Goal: Find specific page/section: Find specific page/section

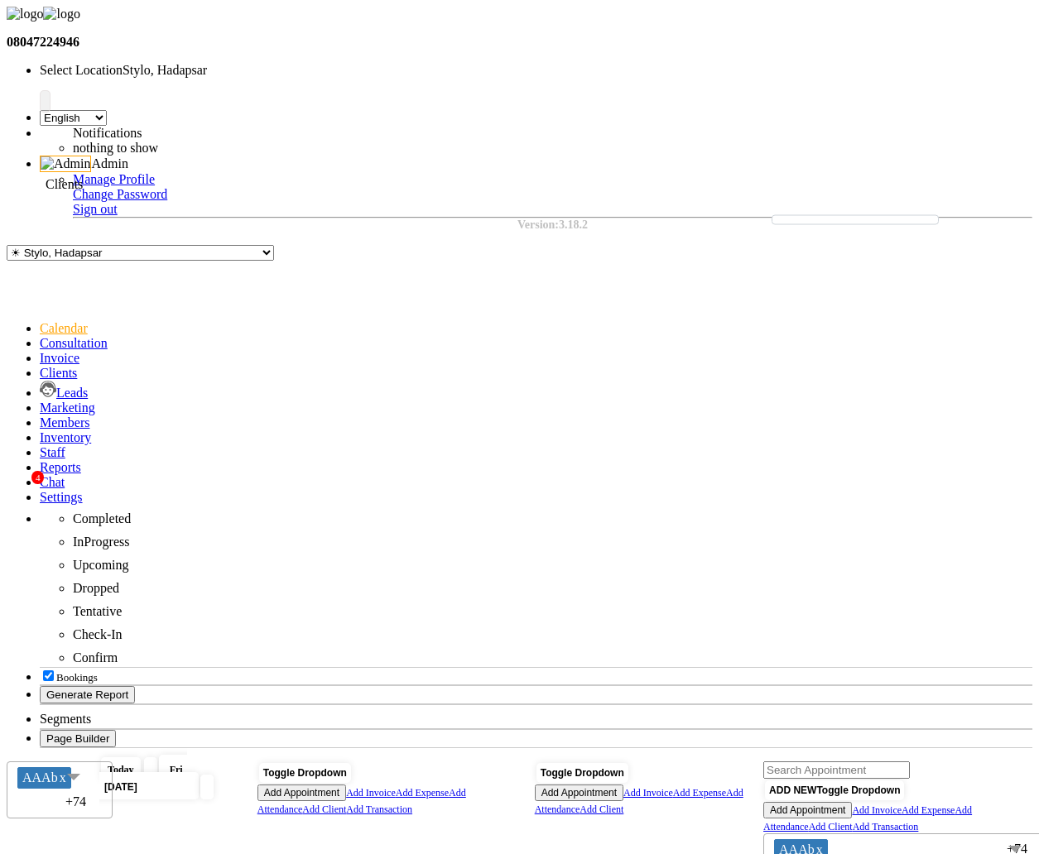
click at [40, 366] on icon at bounding box center [40, 373] width 0 height 14
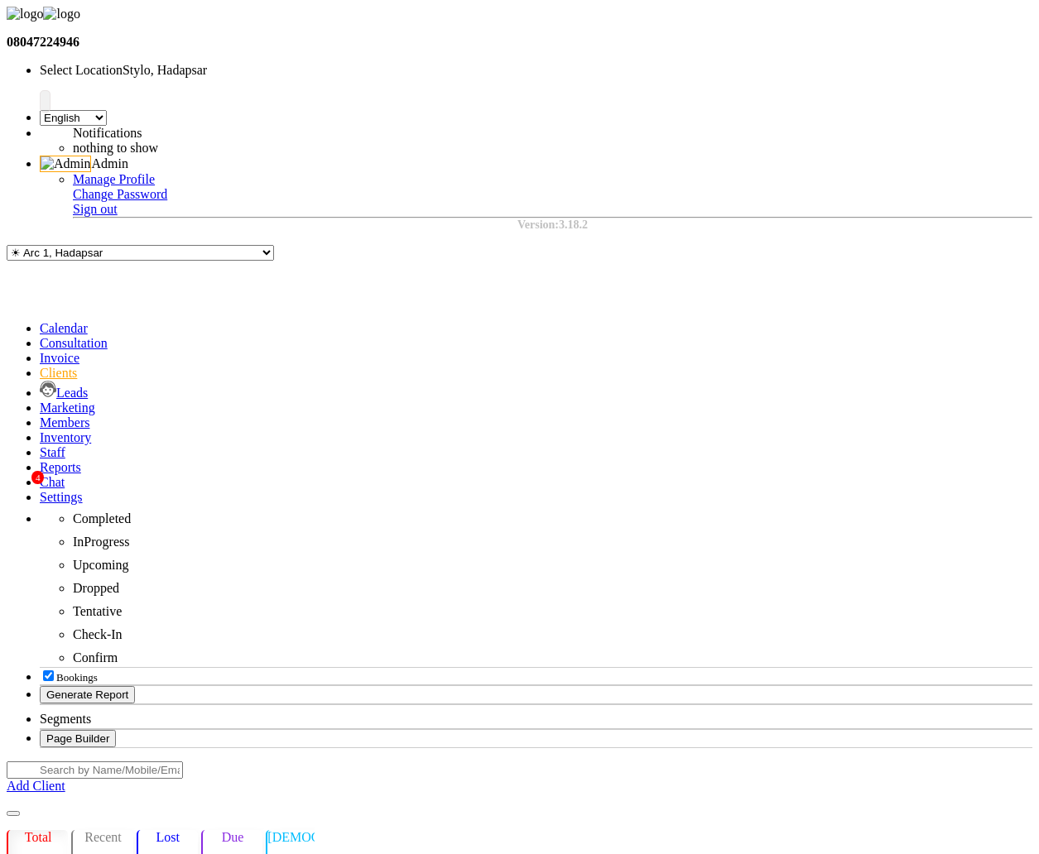
drag, startPoint x: 758, startPoint y: 457, endPoint x: 779, endPoint y: 459, distance: 20.8
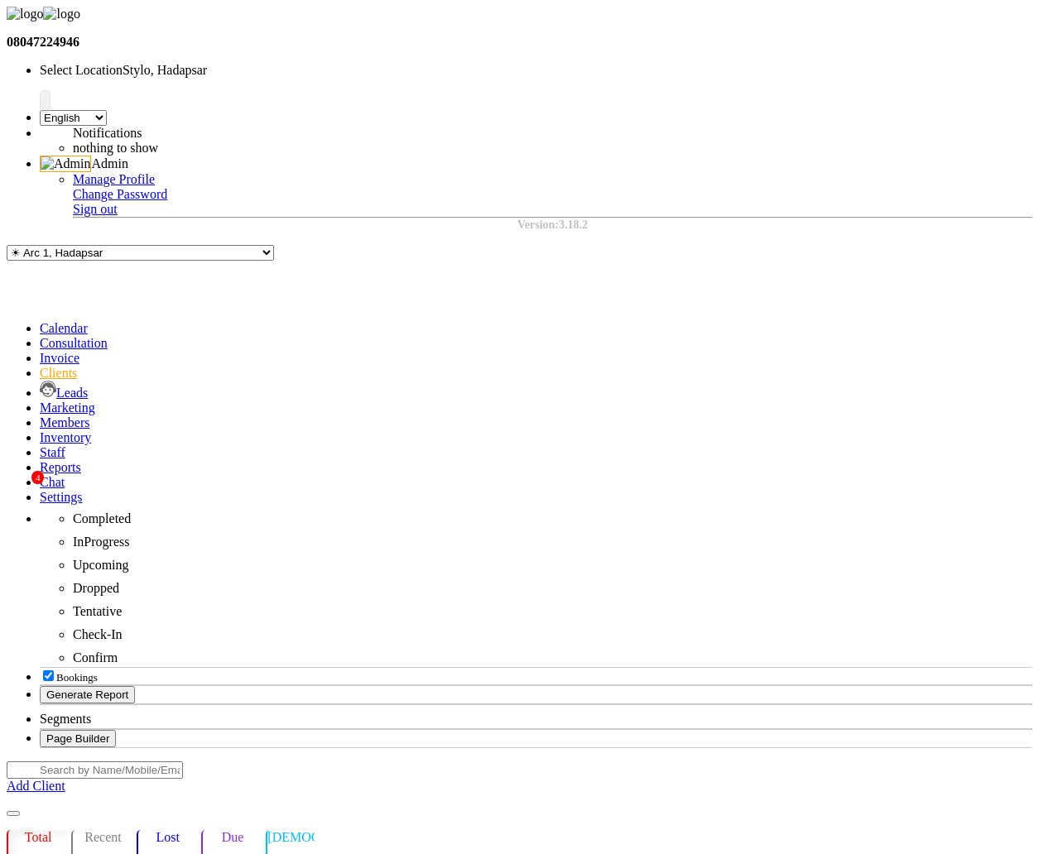
click at [40, 490] on link "Settings" at bounding box center [61, 497] width 43 height 14
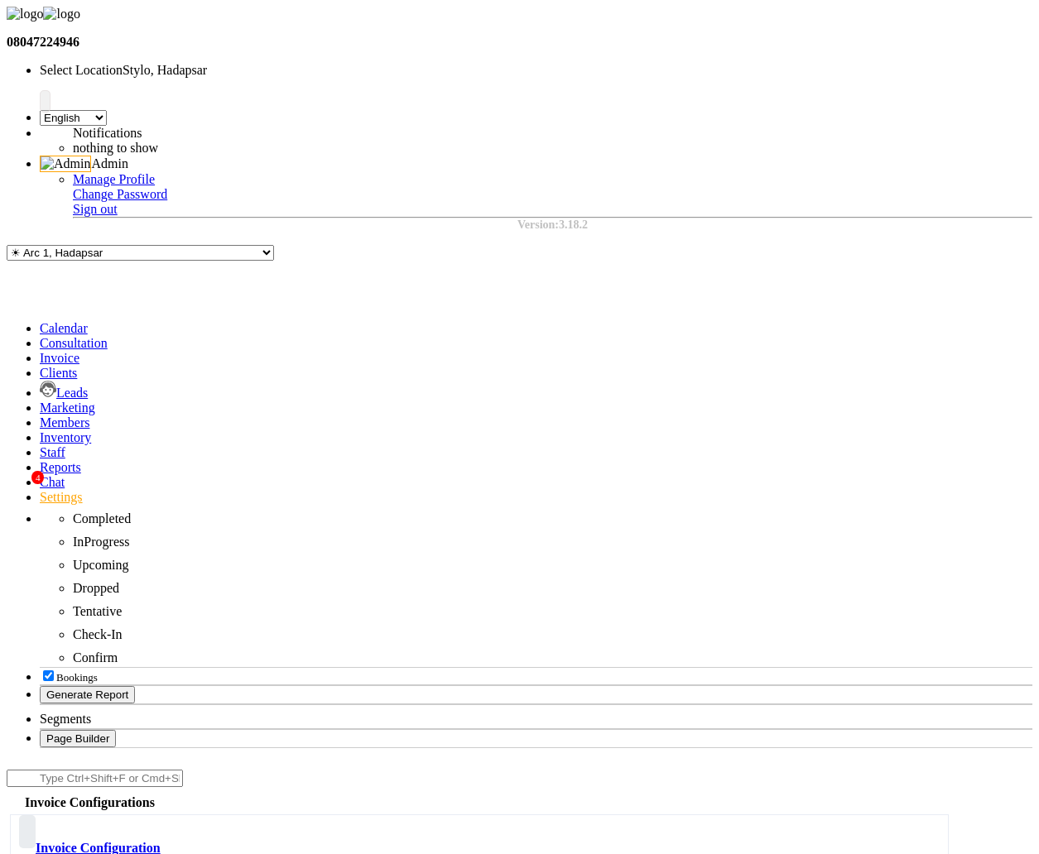
scroll to position [53, 0]
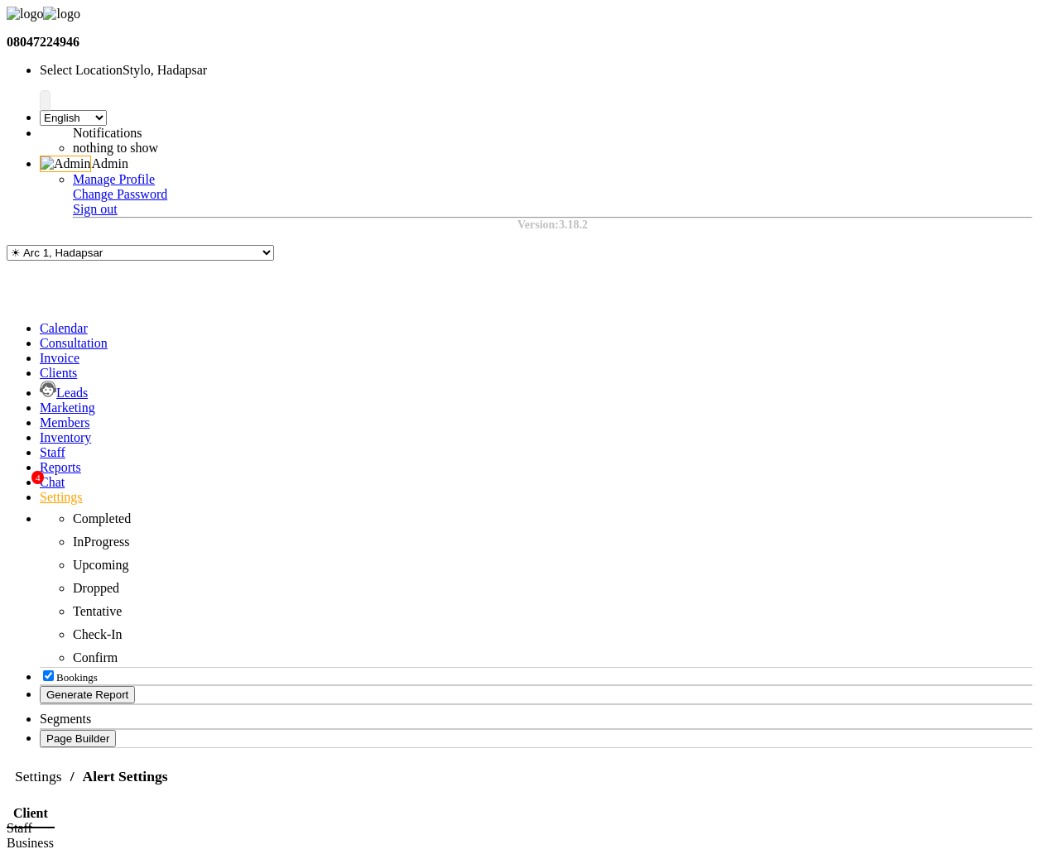
click at [40, 490] on icon at bounding box center [40, 497] width 0 height 14
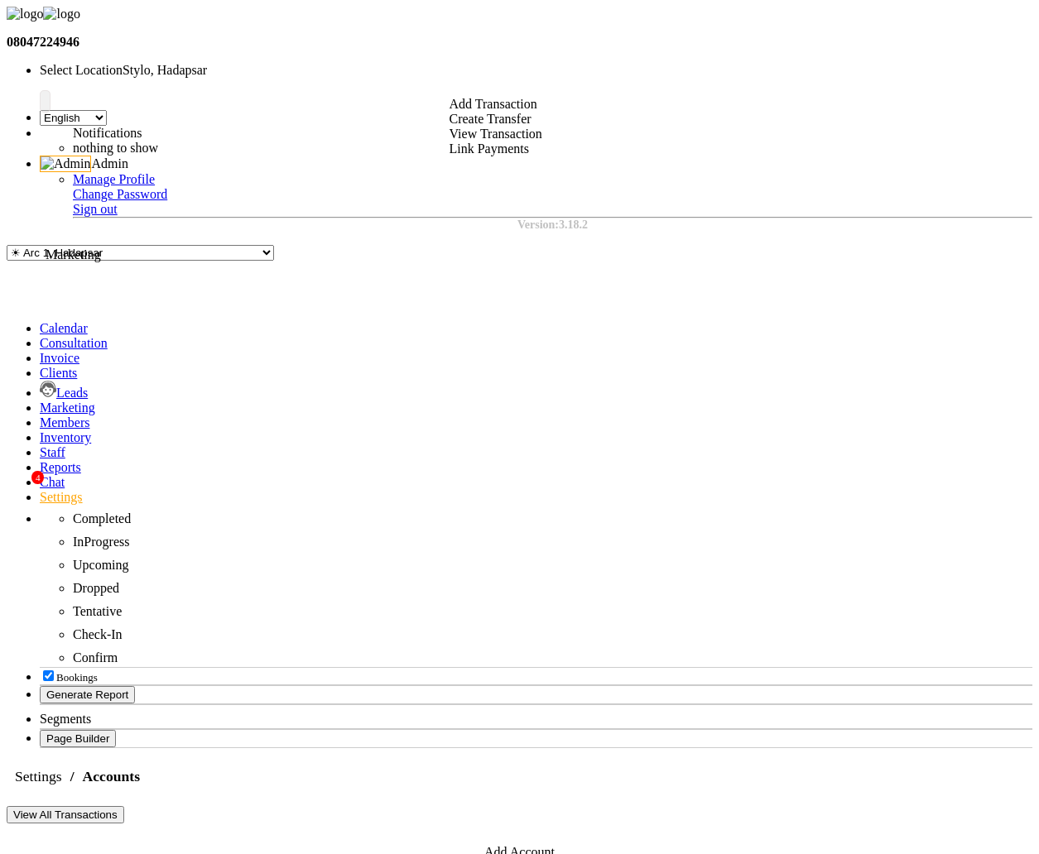
click at [40, 401] on span at bounding box center [40, 408] width 0 height 14
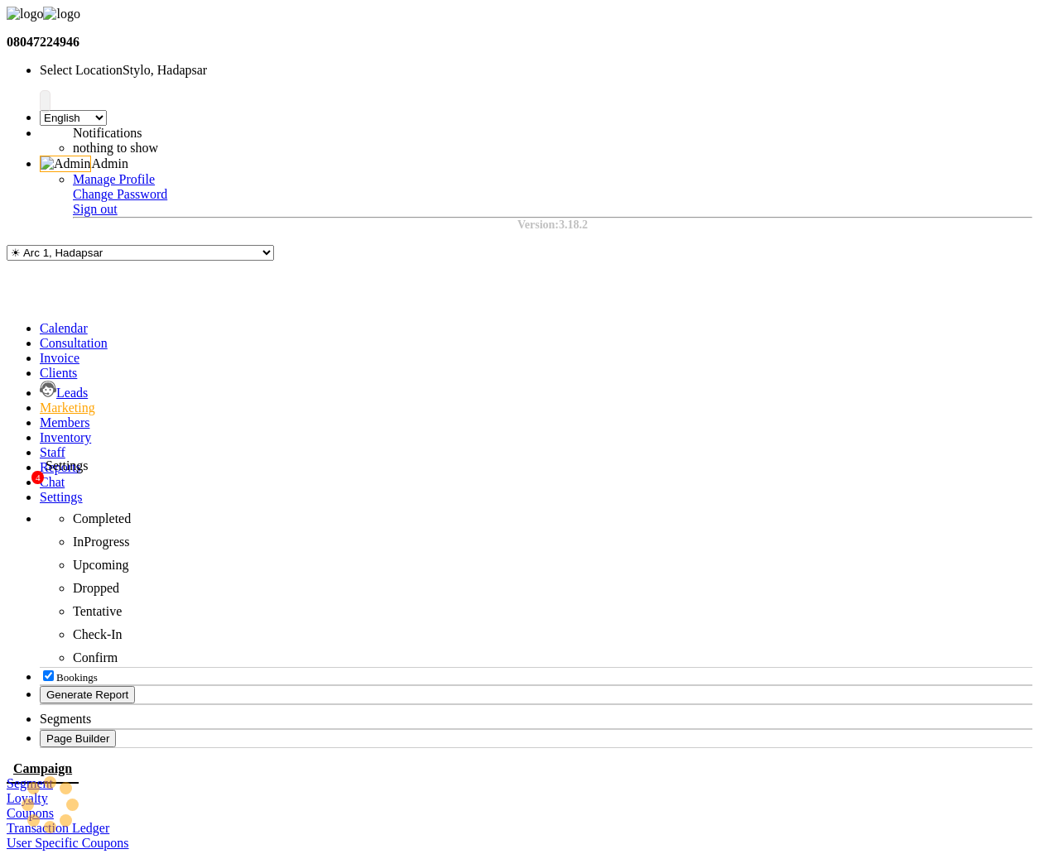
click at [40, 490] on icon at bounding box center [40, 497] width 0 height 14
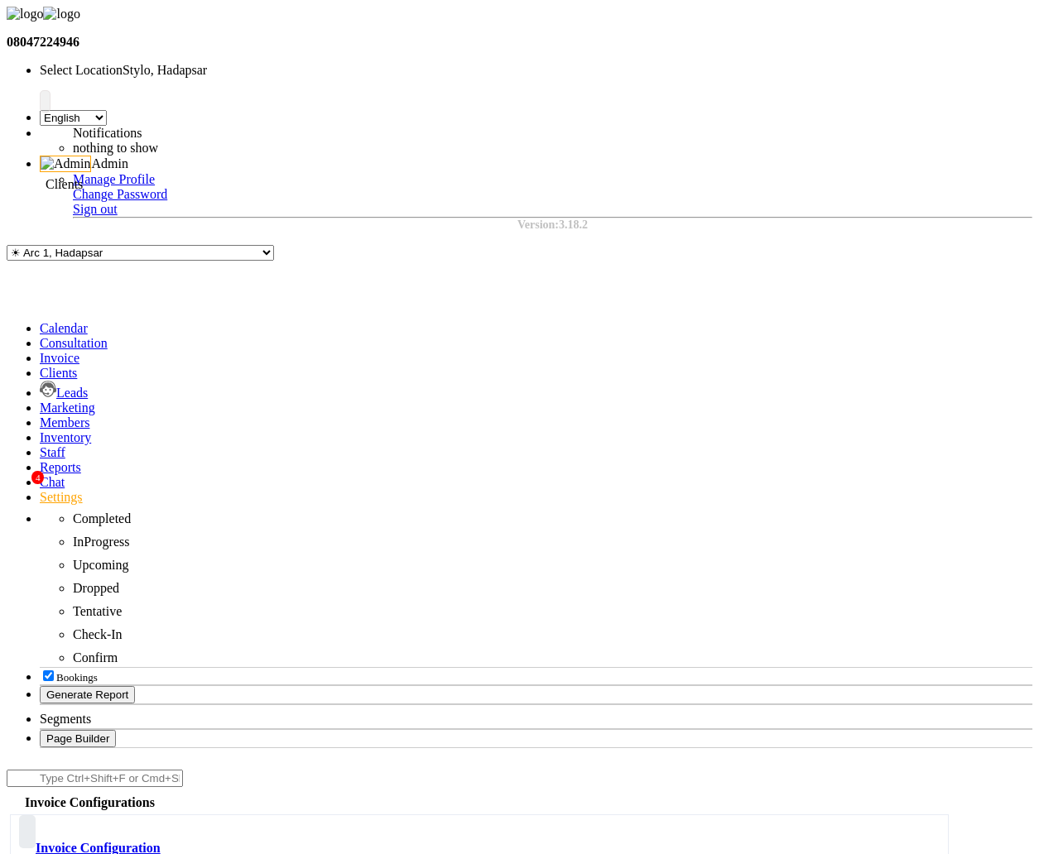
click at [40, 366] on icon at bounding box center [40, 373] width 0 height 14
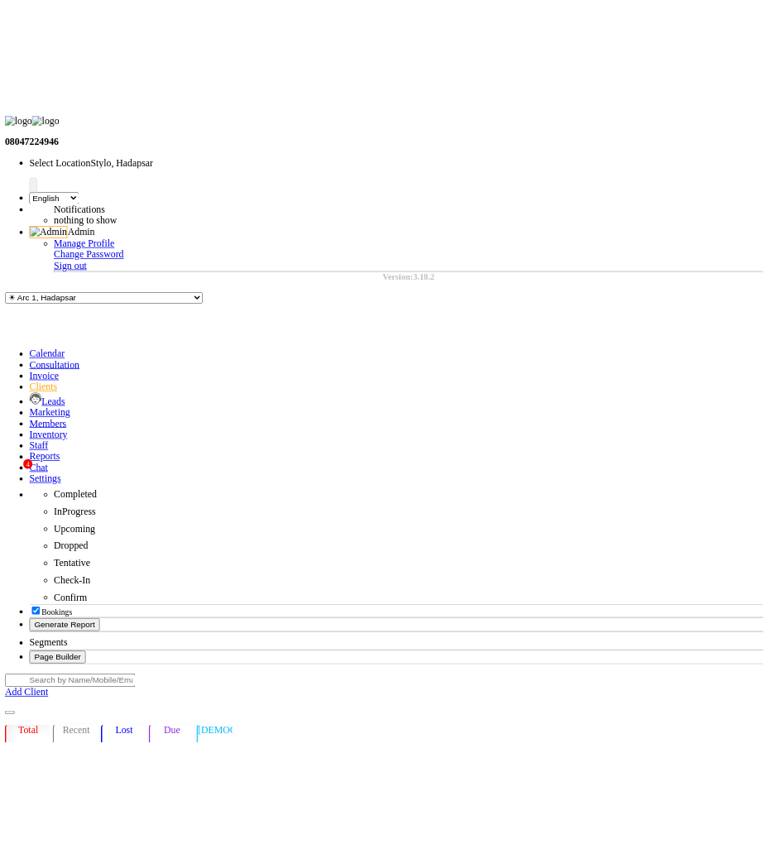
scroll to position [0, 261]
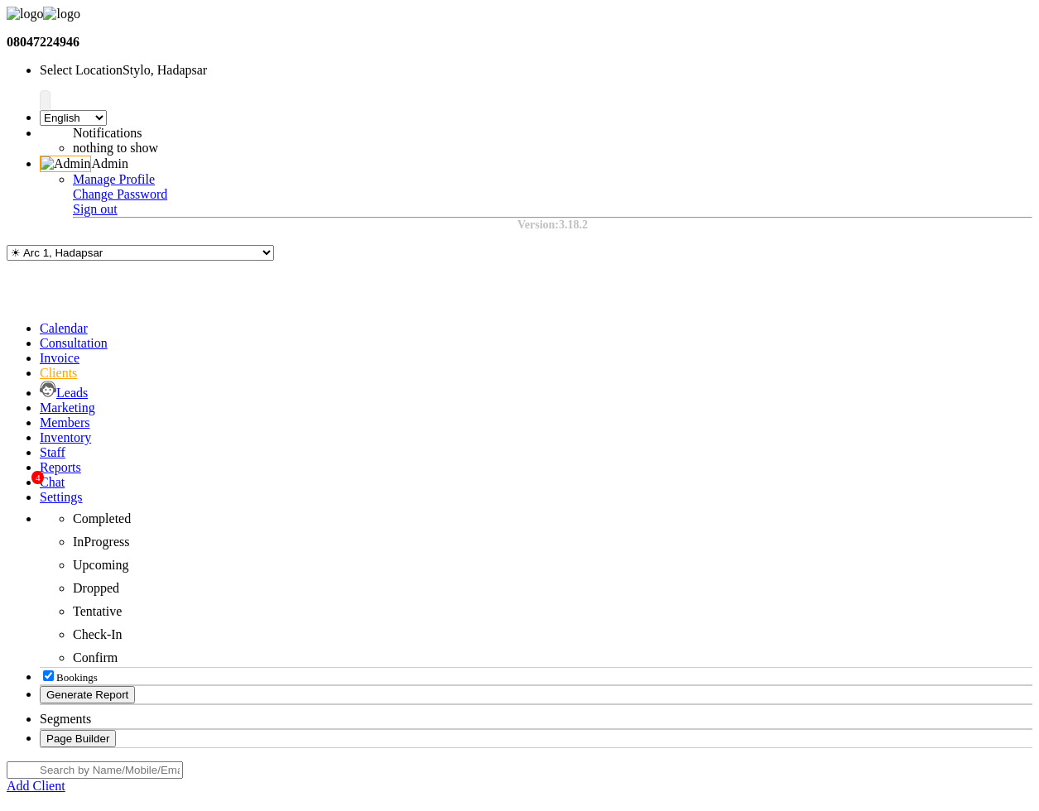
drag, startPoint x: 770, startPoint y: 497, endPoint x: 799, endPoint y: 497, distance: 29.0
drag, startPoint x: 769, startPoint y: 502, endPoint x: 794, endPoint y: 502, distance: 24.8
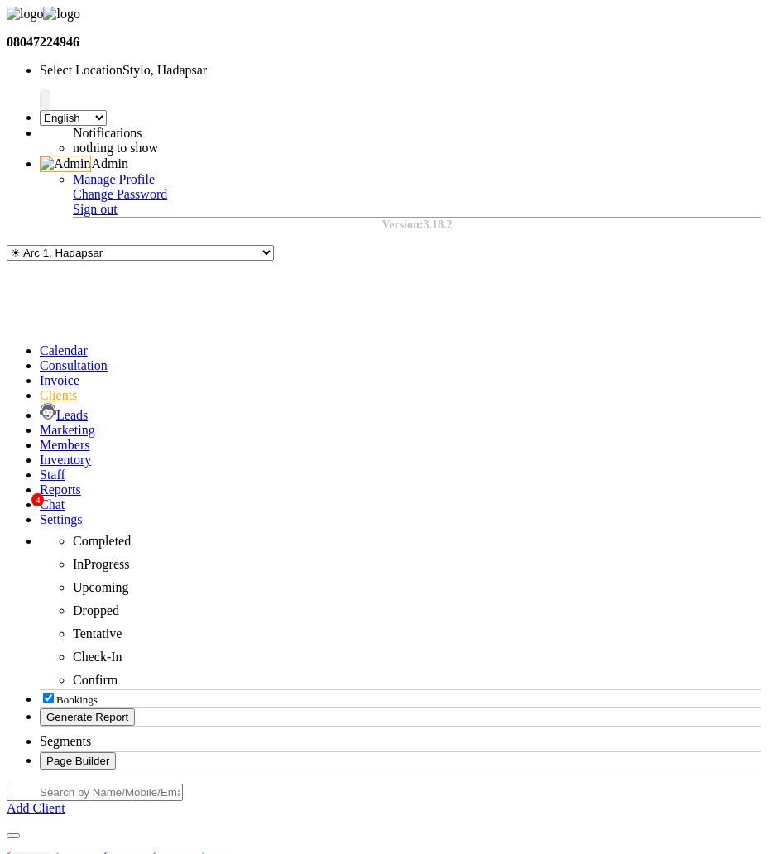
scroll to position [134, 0]
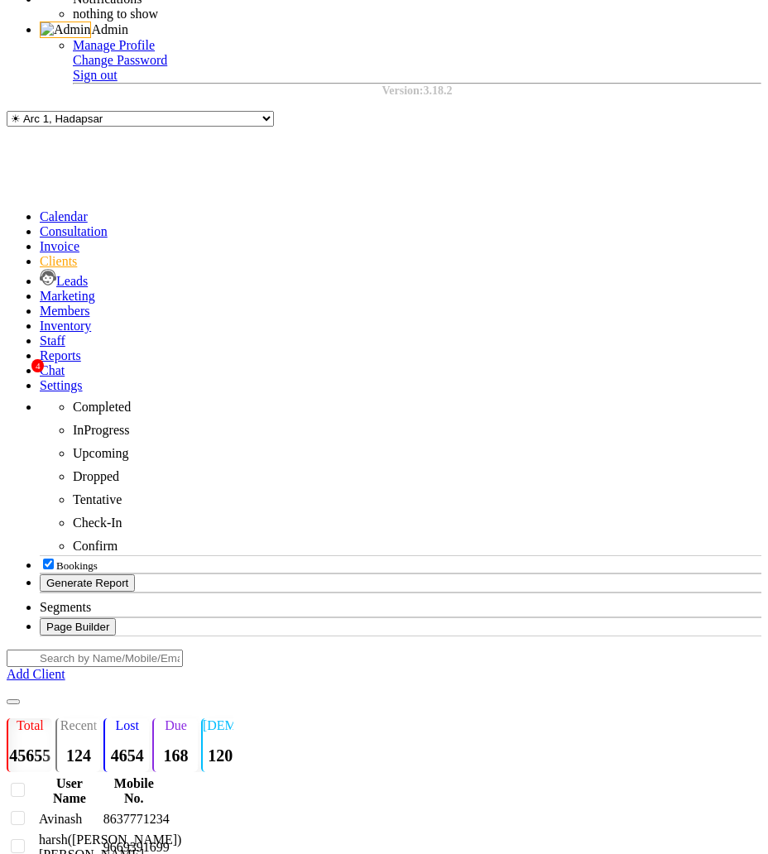
drag, startPoint x: 278, startPoint y: 575, endPoint x: 316, endPoint y: 589, distance: 40.3
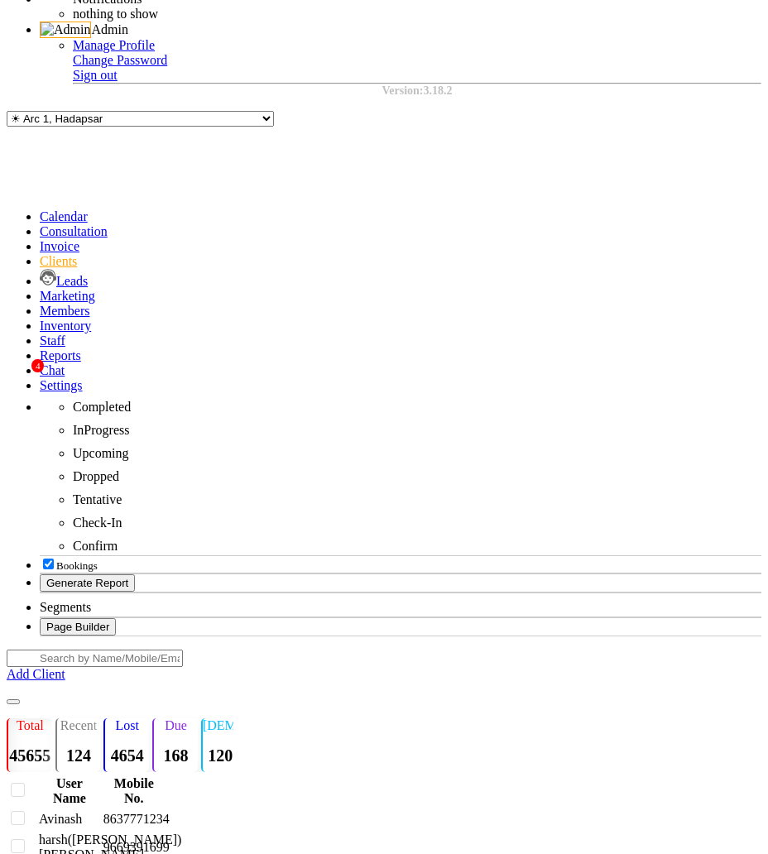
copy td "Package new- count1"
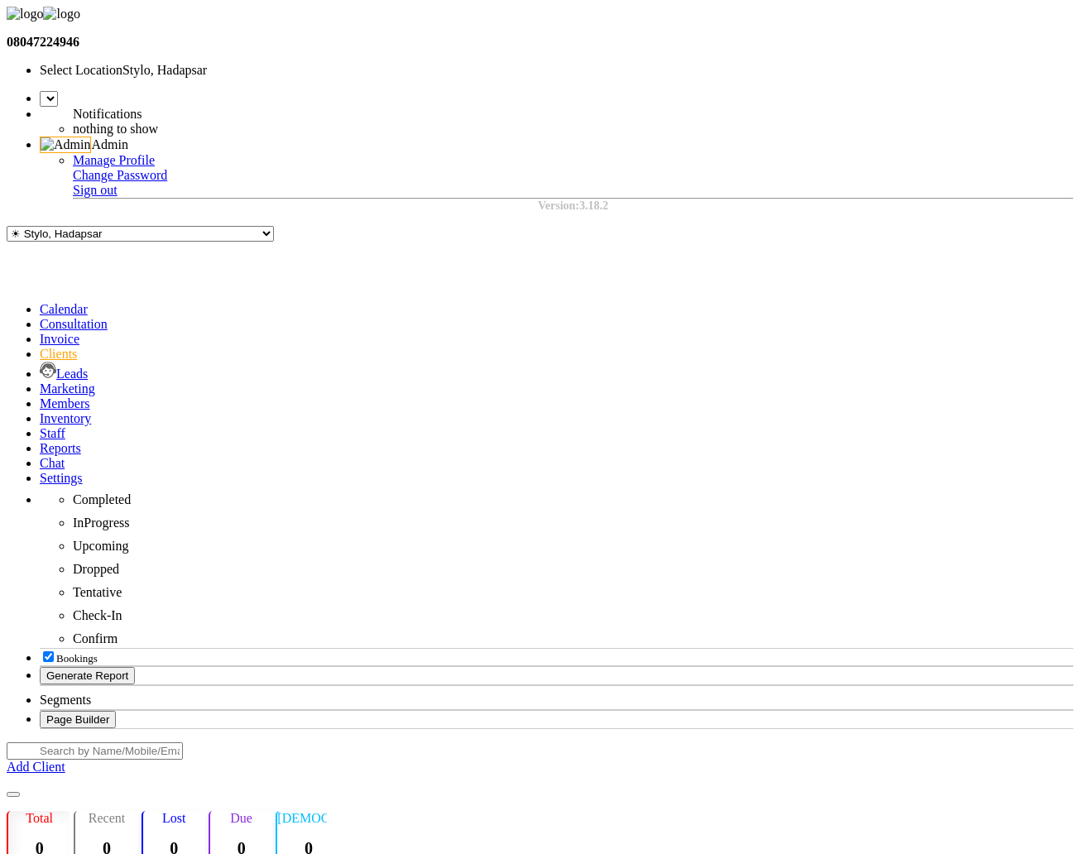
select select "en"
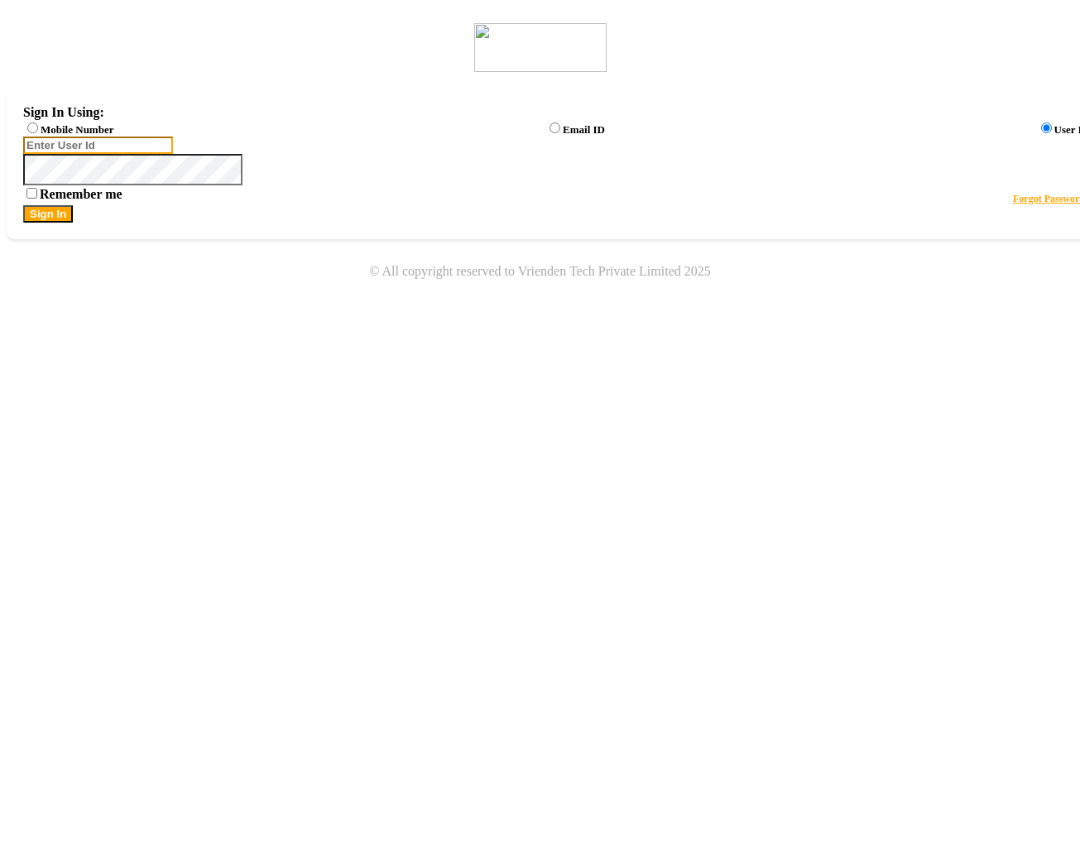
click at [173, 154] on input "Username" at bounding box center [98, 145] width 150 height 17
type input "arsp"
click at [23, 205] on button "Sign In" at bounding box center [48, 213] width 50 height 17
click at [23, 185] on icon at bounding box center [23, 185] width 0 height 0
click at [73, 223] on button "Sign In" at bounding box center [48, 213] width 50 height 17
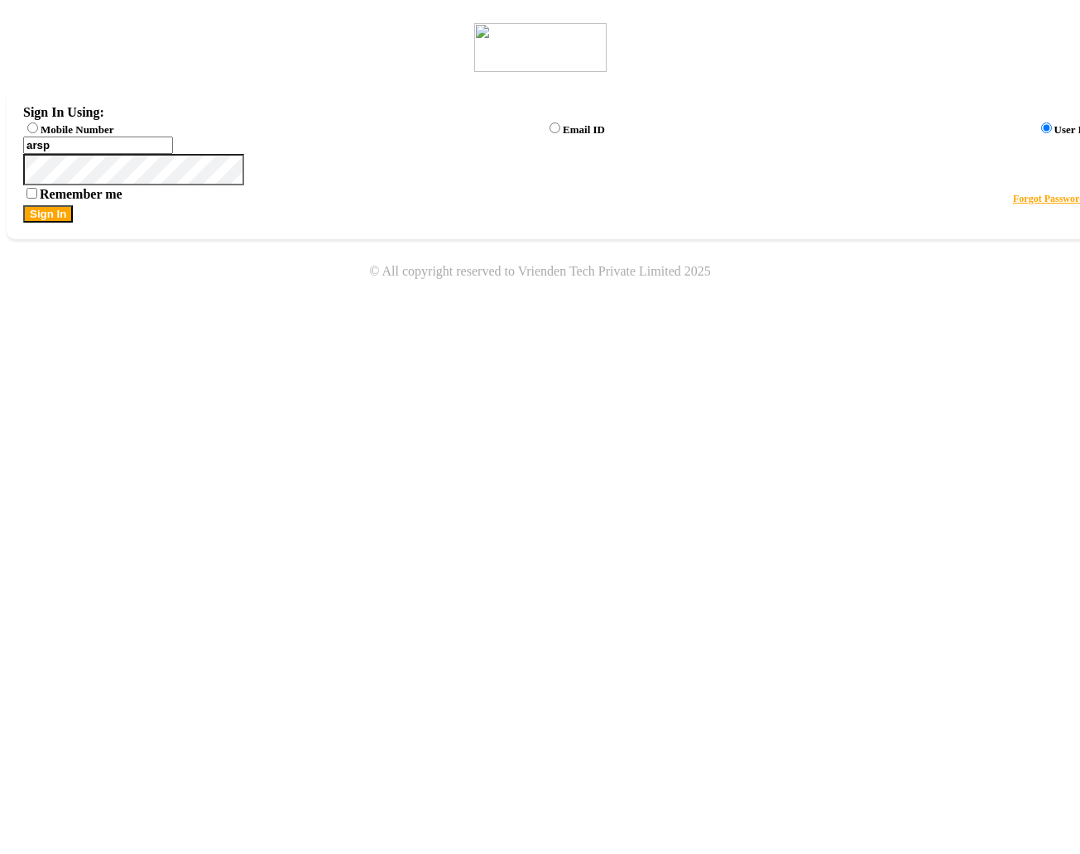
click at [73, 223] on button "Sign In" at bounding box center [48, 213] width 50 height 17
click at [173, 154] on input "Username" at bounding box center [98, 145] width 150 height 17
type input "arsp"
click at [23, 205] on button "Sign In" at bounding box center [48, 213] width 50 height 17
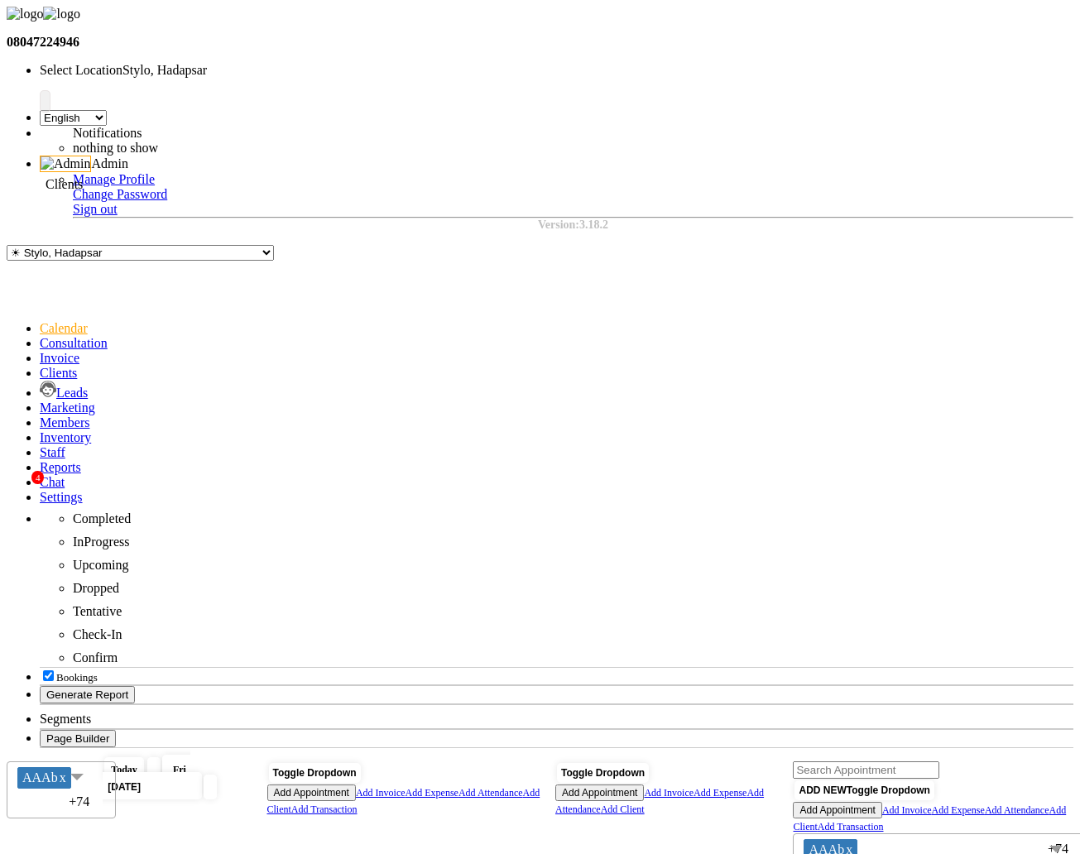
click at [40, 366] on icon at bounding box center [40, 373] width 0 height 14
